Goal: Find specific page/section: Find specific page/section

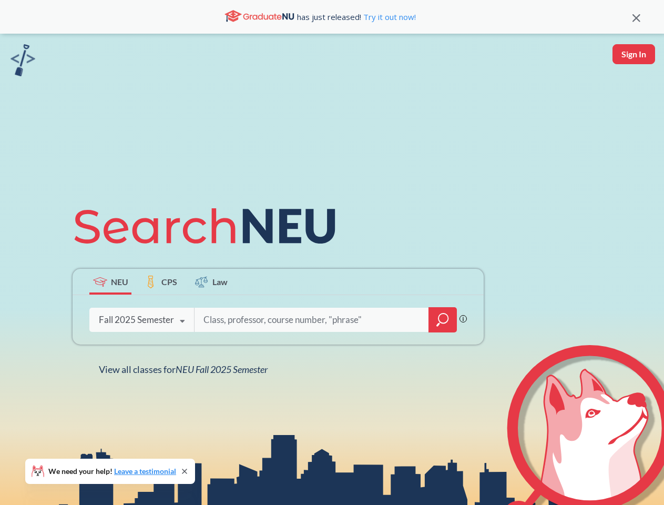
click at [332, 252] on icon at bounding box center [210, 226] width 274 height 59
click at [636, 17] on icon at bounding box center [636, 18] width 8 height 8
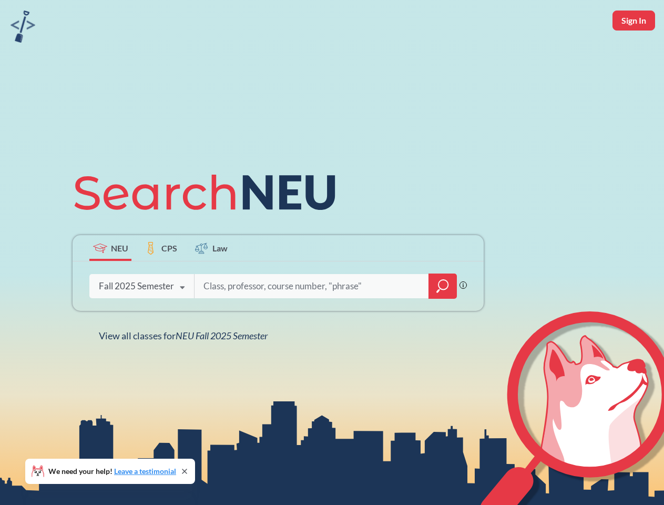
click at [633, 54] on div "NEU CPS Law Phrase search guarantees the exact search appears in the results. E…" at bounding box center [332, 252] width 664 height 505
click at [110, 281] on div "Fall 2025 Semester" at bounding box center [136, 286] width 75 height 12
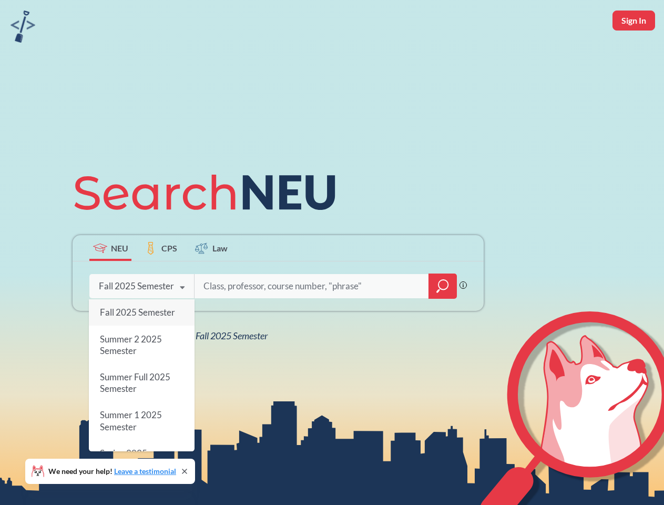
click at [161, 281] on div "Fall 2025 Semester" at bounding box center [136, 286] width 75 height 12
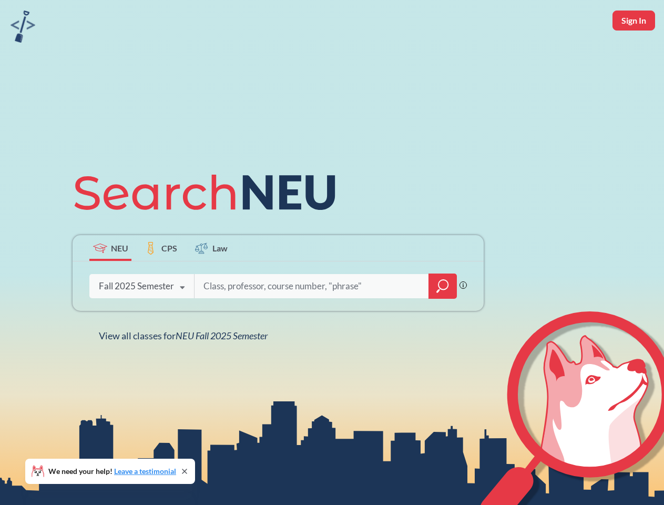
click at [211, 281] on input "search" at bounding box center [311, 286] width 219 height 22
click at [443, 320] on div "NEU CPS Law Phrase search guarantees the exact search appears in the results. E…" at bounding box center [278, 252] width 424 height 179
click at [141, 320] on div "NEU CPS Law Phrase search guarantees the exact search appears in the results. E…" at bounding box center [278, 252] width 424 height 179
click at [182, 321] on div "NEU CPS Law Phrase search guarantees the exact search appears in the results. E…" at bounding box center [278, 252] width 424 height 179
click at [186, 369] on div "NEU CPS Law Phrase search guarantees the exact search appears in the results. E…" at bounding box center [332, 252] width 664 height 505
